Goal: Information Seeking & Learning: Learn about a topic

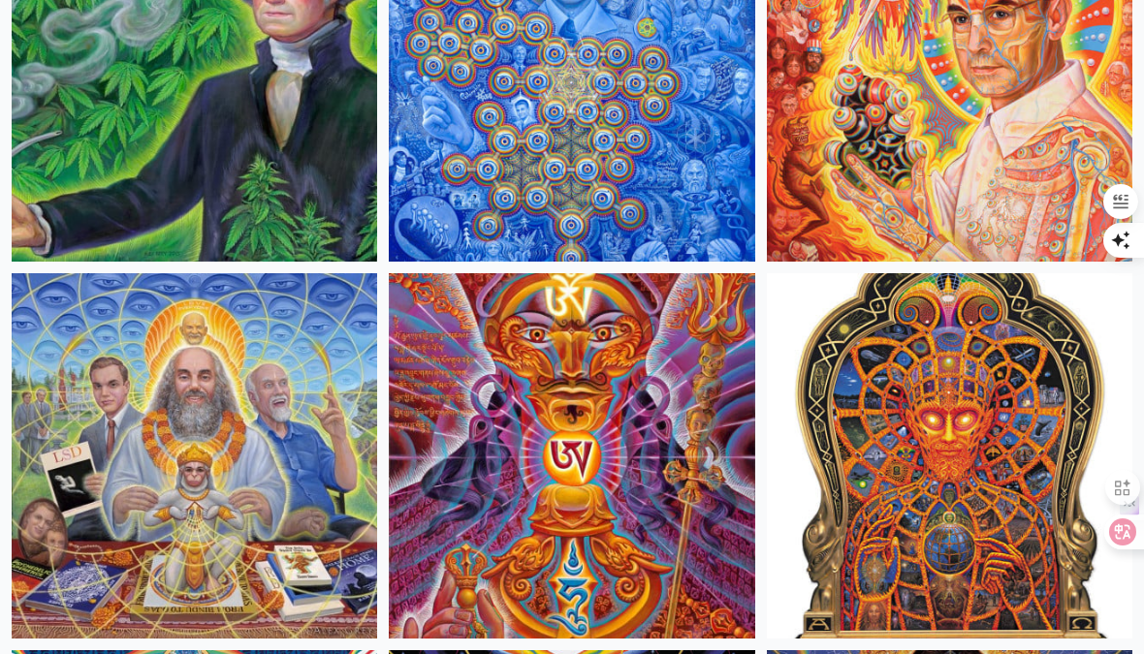
scroll to position [1001, 0]
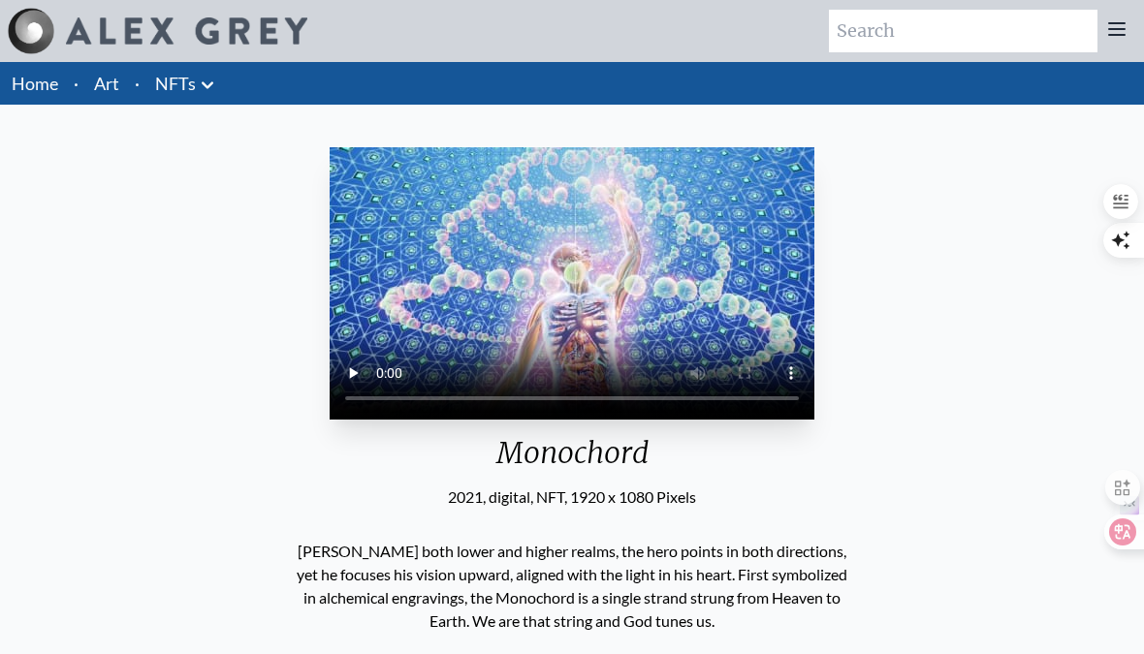
scroll to position [20, 0]
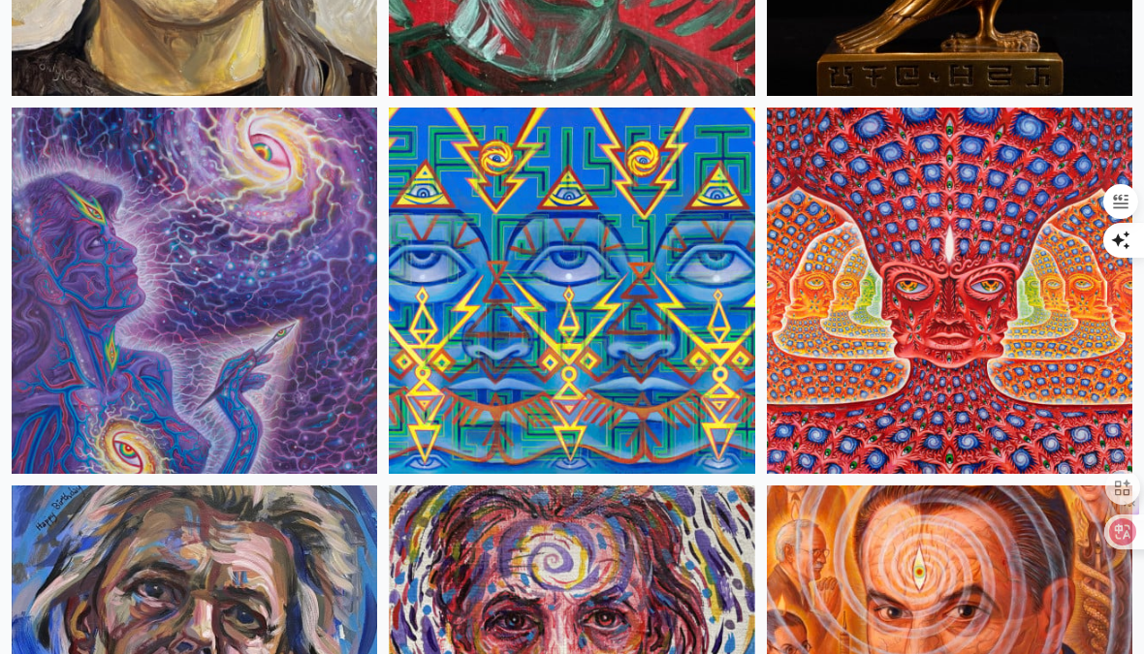
scroll to position [8038, 0]
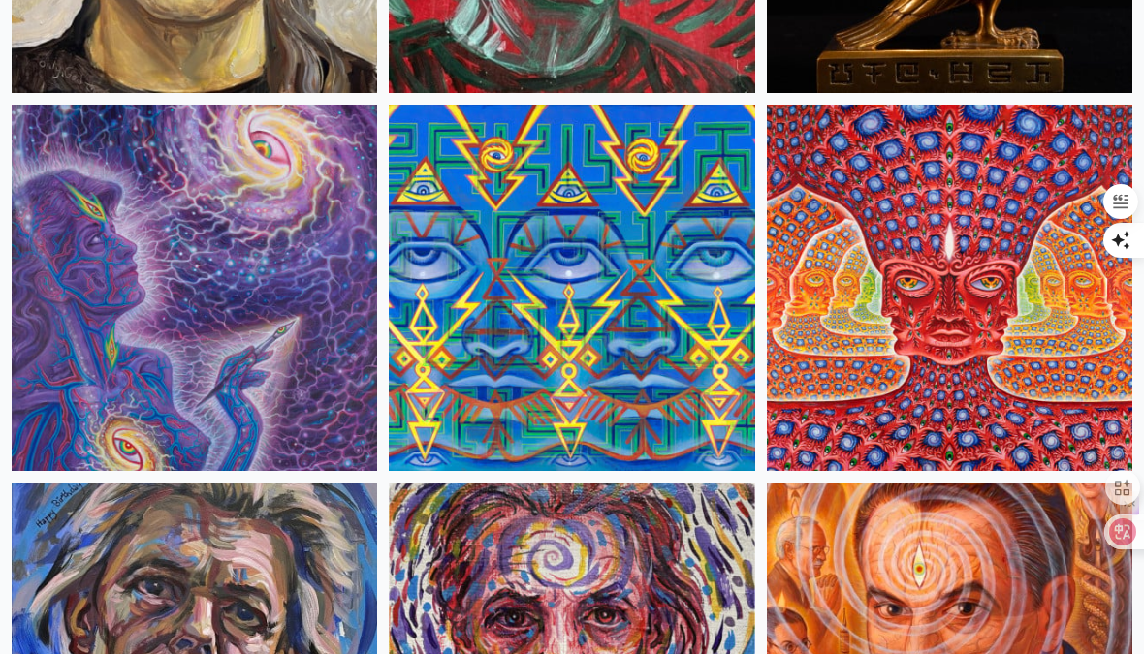
click at [289, 258] on img at bounding box center [195, 288] width 366 height 366
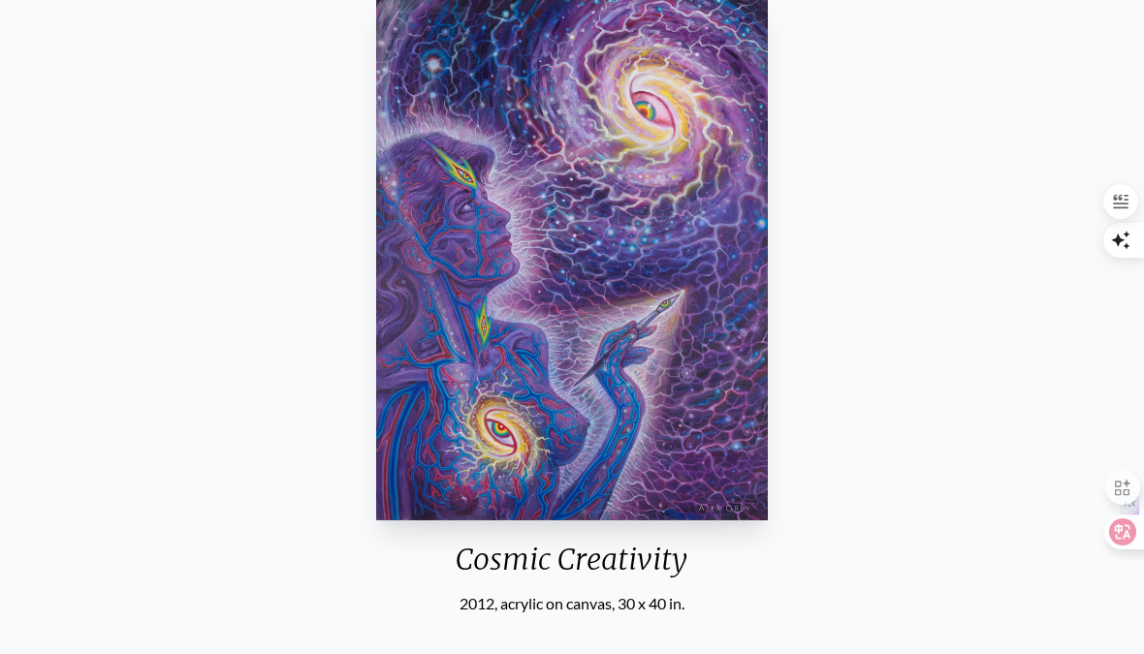
scroll to position [261, 0]
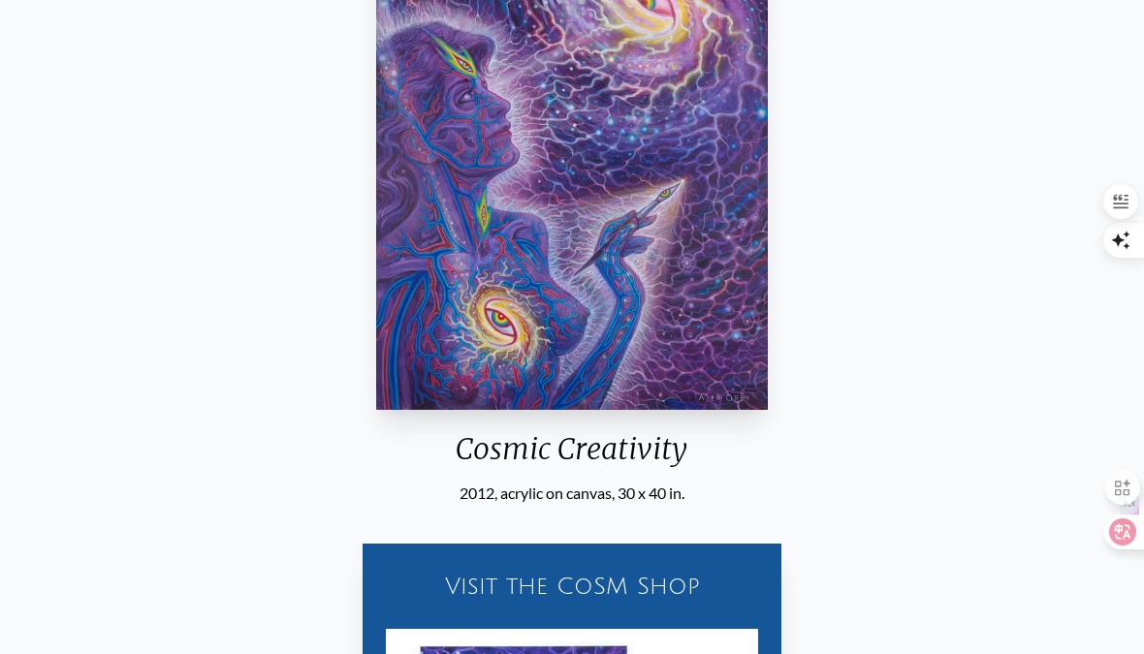
click at [561, 302] on img "6 / 33" at bounding box center [572, 149] width 392 height 524
